Goal: Task Accomplishment & Management: Use online tool/utility

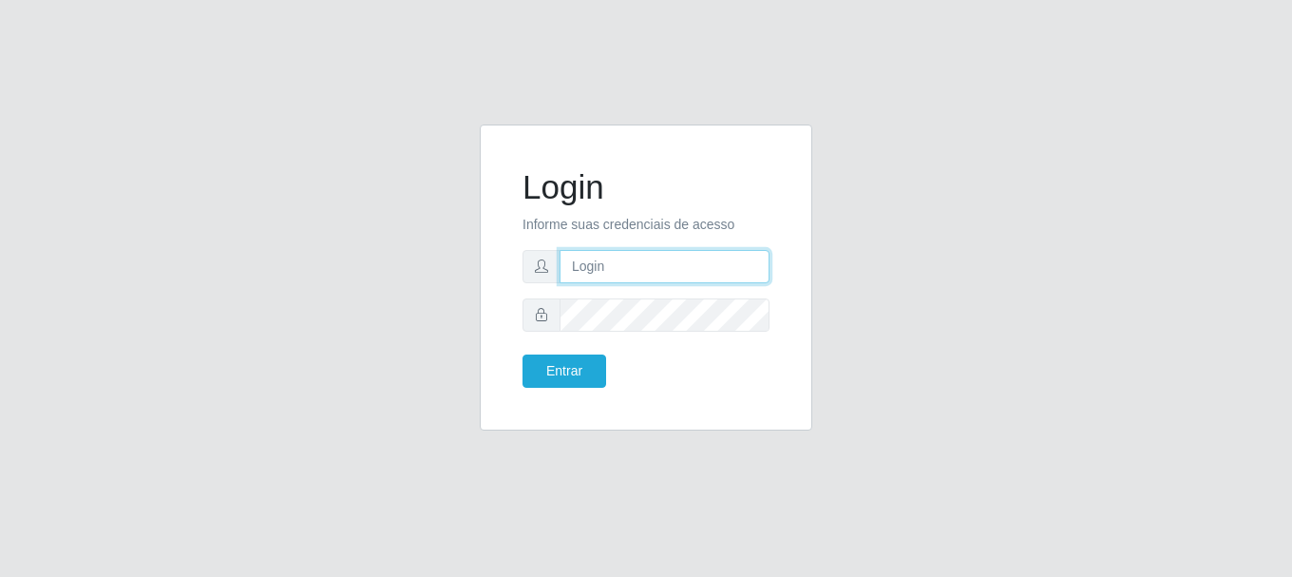
click at [717, 254] on input "text" at bounding box center [665, 266] width 210 height 33
type input "[EMAIL_ADDRESS][DOMAIN_NAME]"
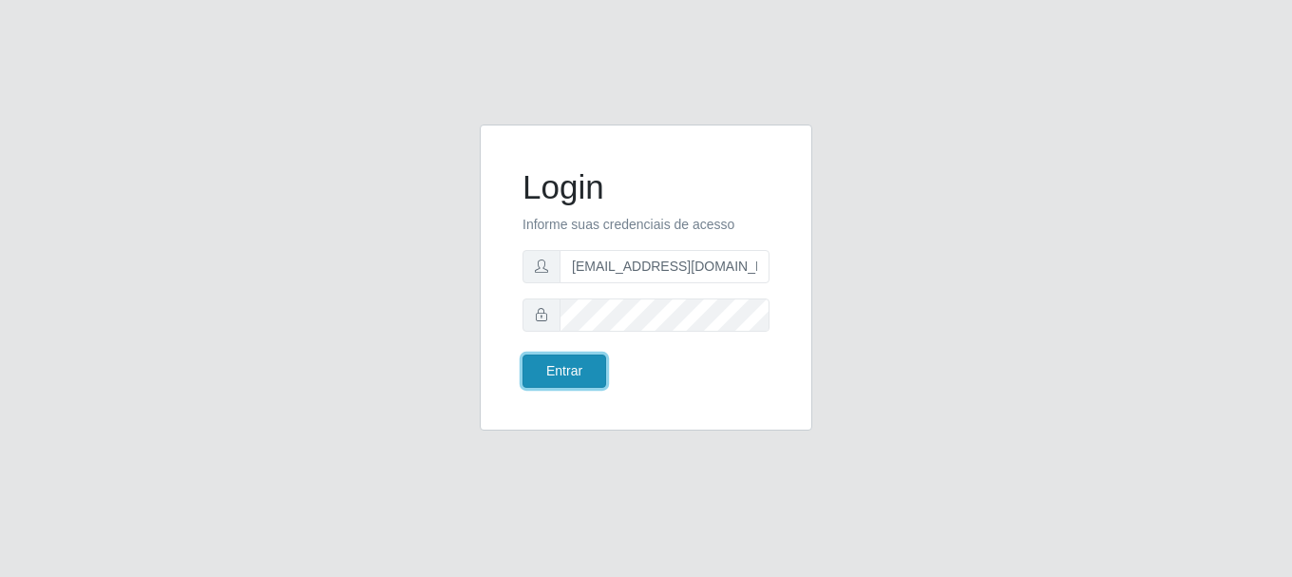
click at [578, 363] on button "Entrar" at bounding box center [564, 370] width 84 height 33
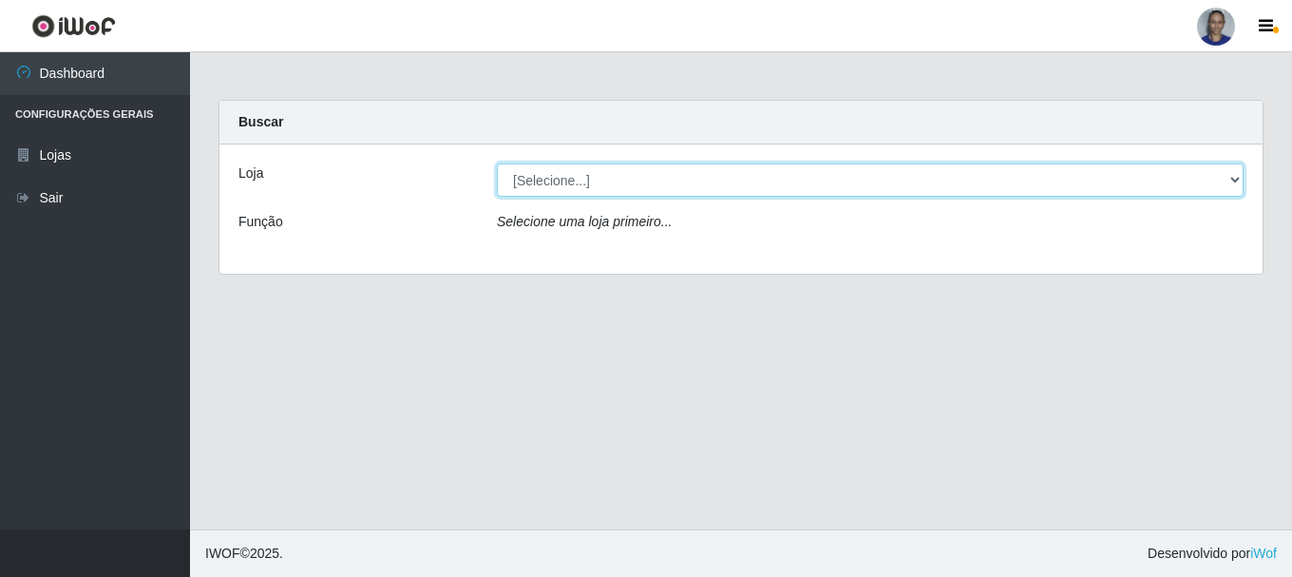
click at [1236, 182] on select "[Selecione...] Supermercado [GEOGRAPHIC_DATA]" at bounding box center [870, 179] width 747 height 33
select select "165"
click at [497, 163] on select "[Selecione...] Supermercado [GEOGRAPHIC_DATA]" at bounding box center [870, 179] width 747 height 33
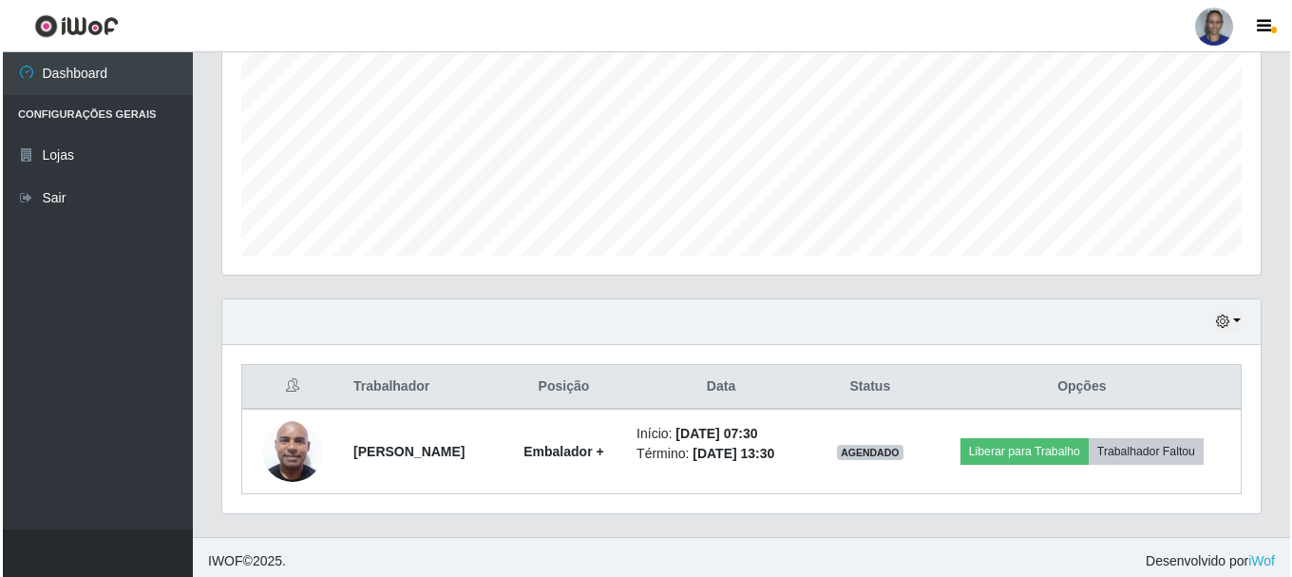
scroll to position [431, 0]
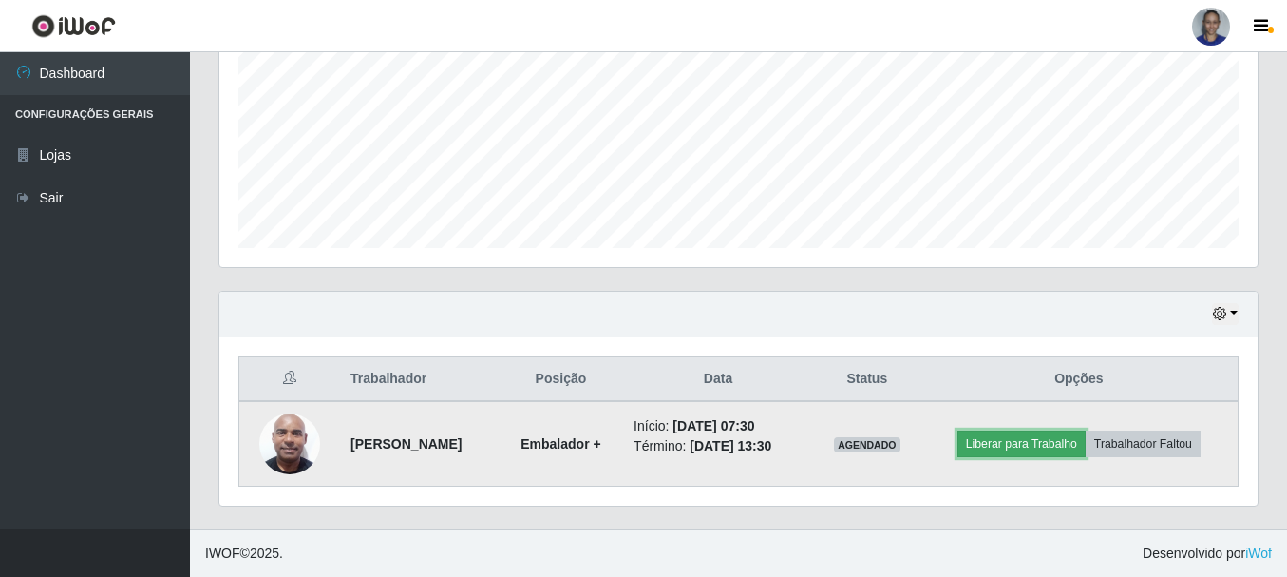
click at [1030, 452] on button "Liberar para Trabalho" at bounding box center [1022, 443] width 128 height 27
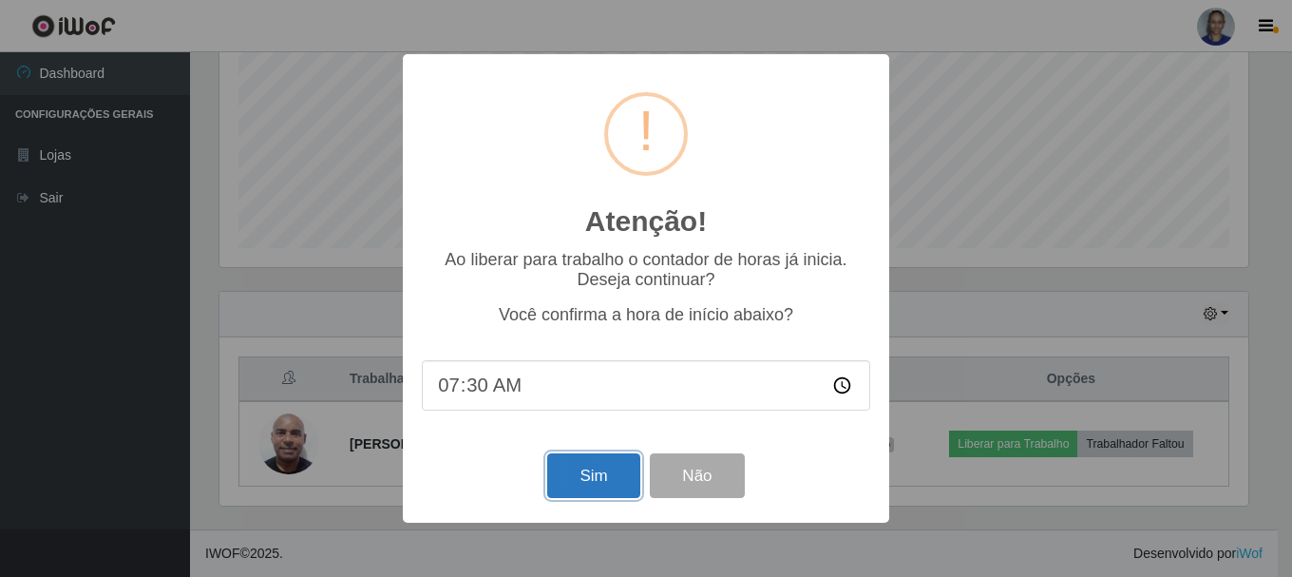
click at [598, 486] on button "Sim" at bounding box center [593, 475] width 92 height 45
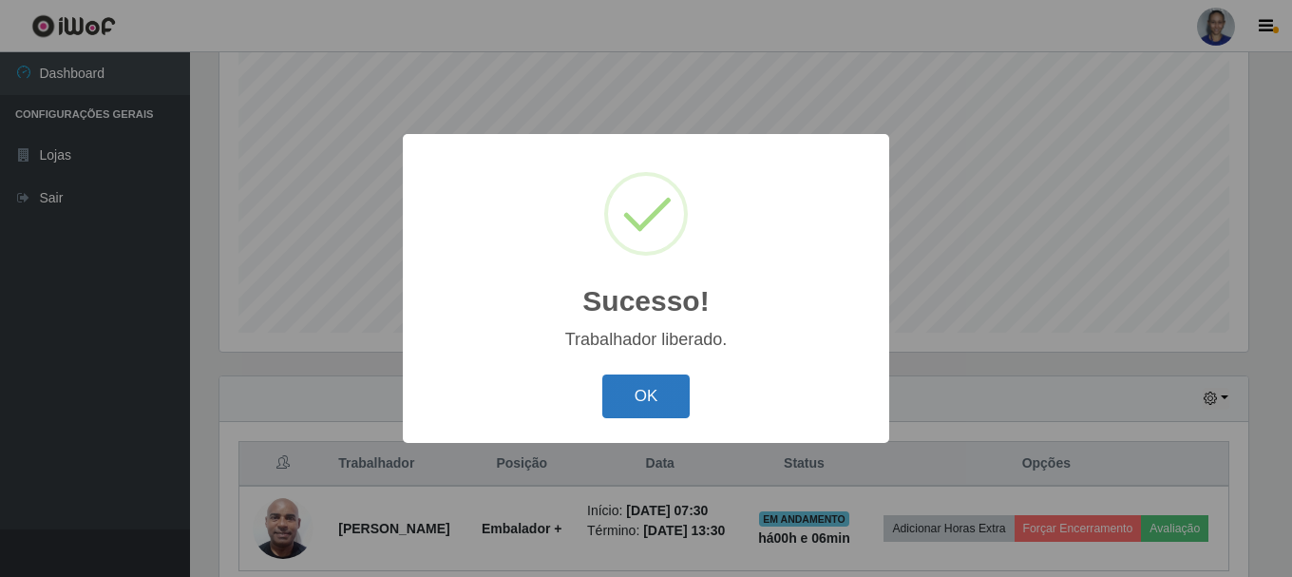
click at [643, 388] on button "OK" at bounding box center [646, 396] width 88 height 45
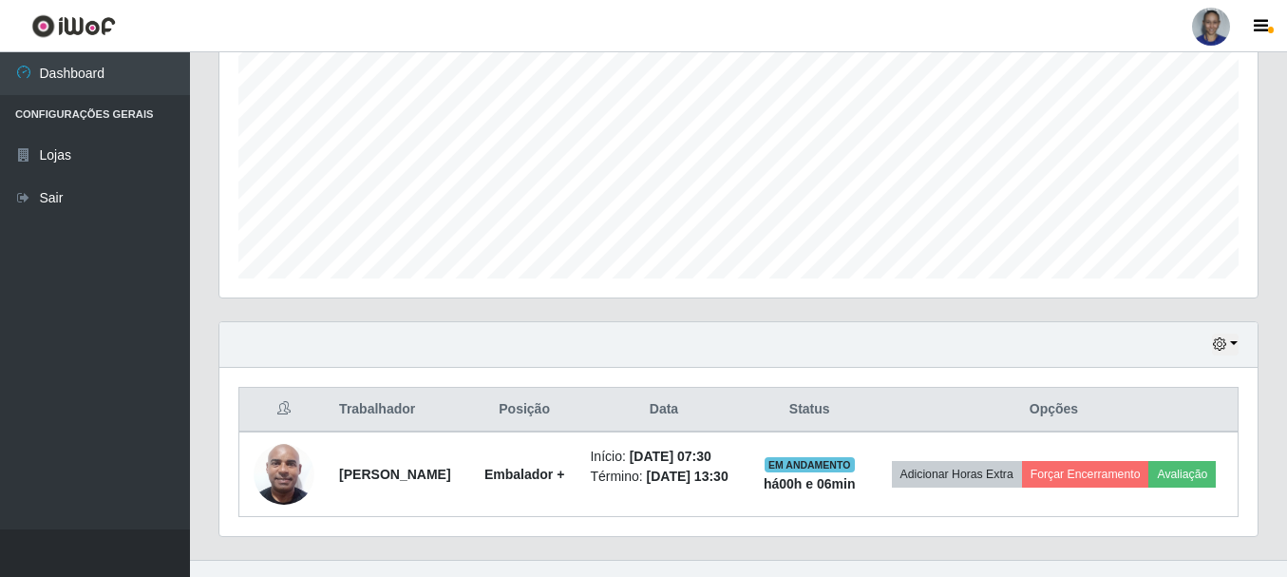
scroll to position [431, 0]
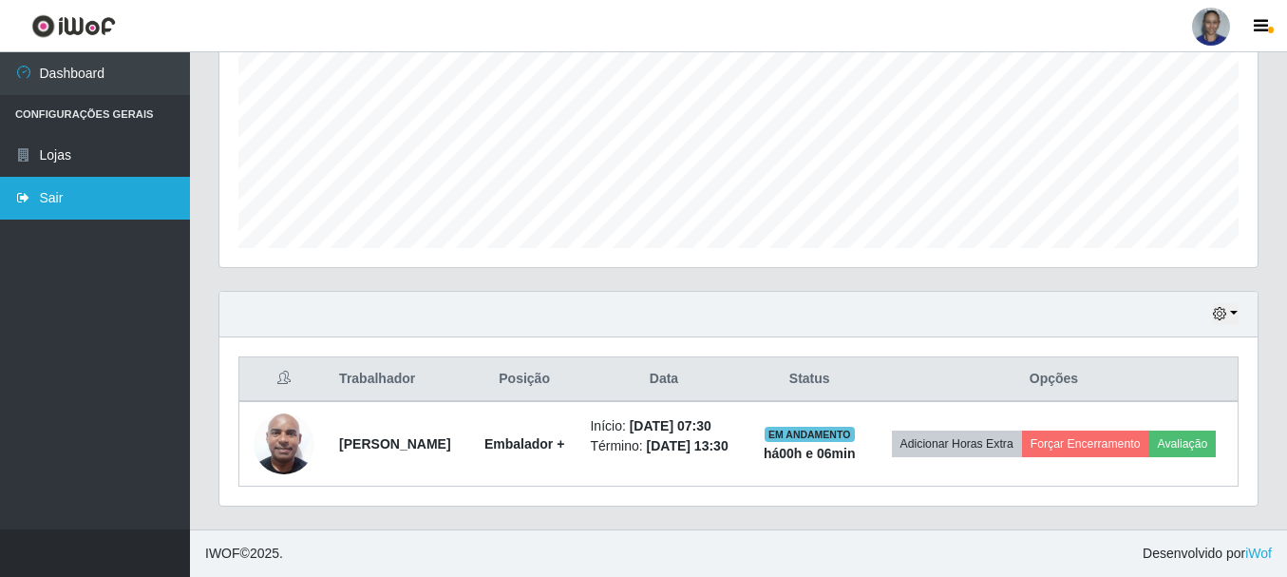
click at [154, 208] on link "Sair" at bounding box center [95, 198] width 190 height 43
